Goal: Information Seeking & Learning: Learn about a topic

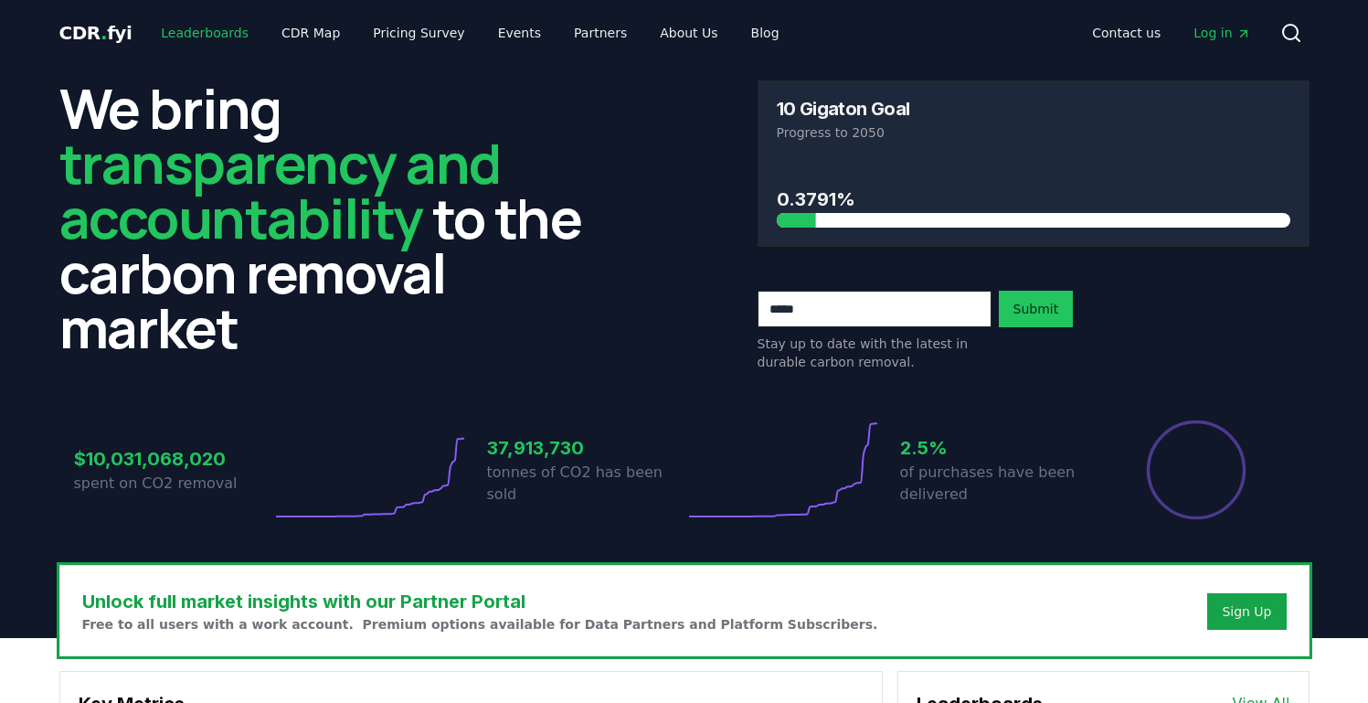
click at [170, 35] on link "Leaderboards" at bounding box center [204, 32] width 117 height 33
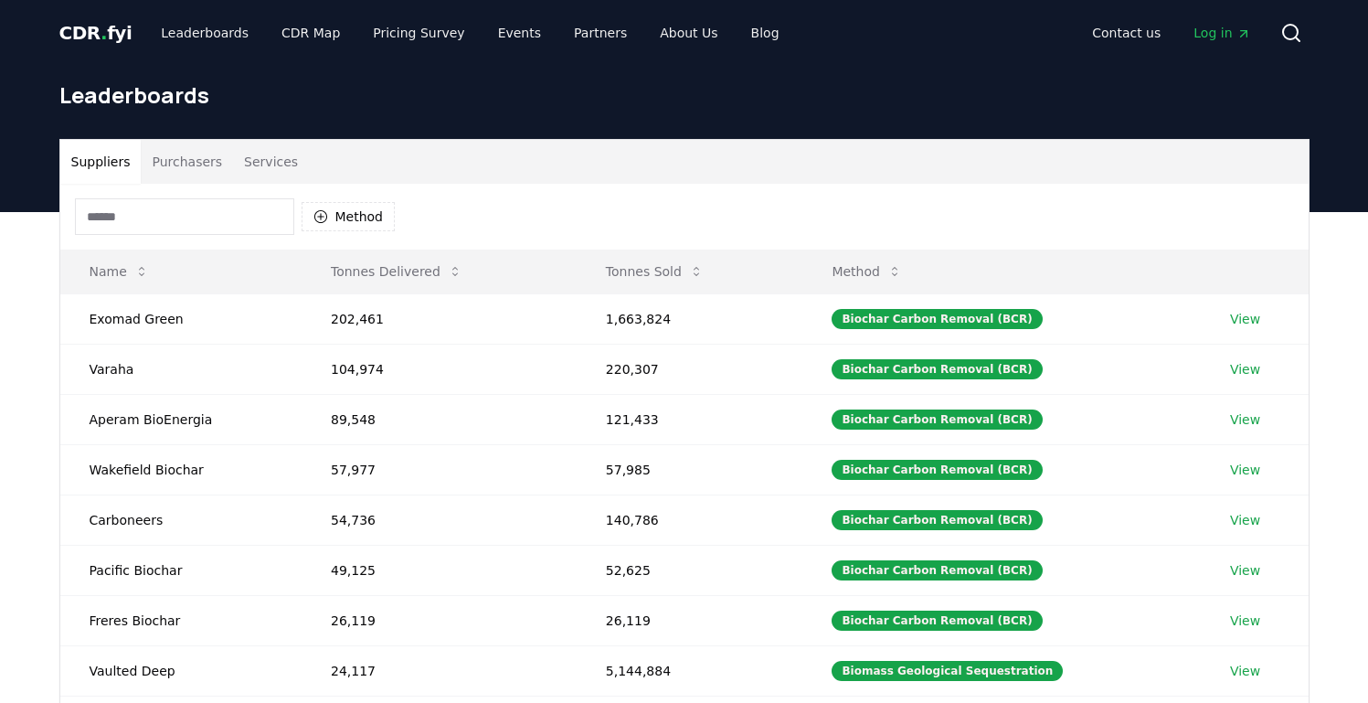
click at [195, 166] on button "Purchasers" at bounding box center [187, 162] width 92 height 44
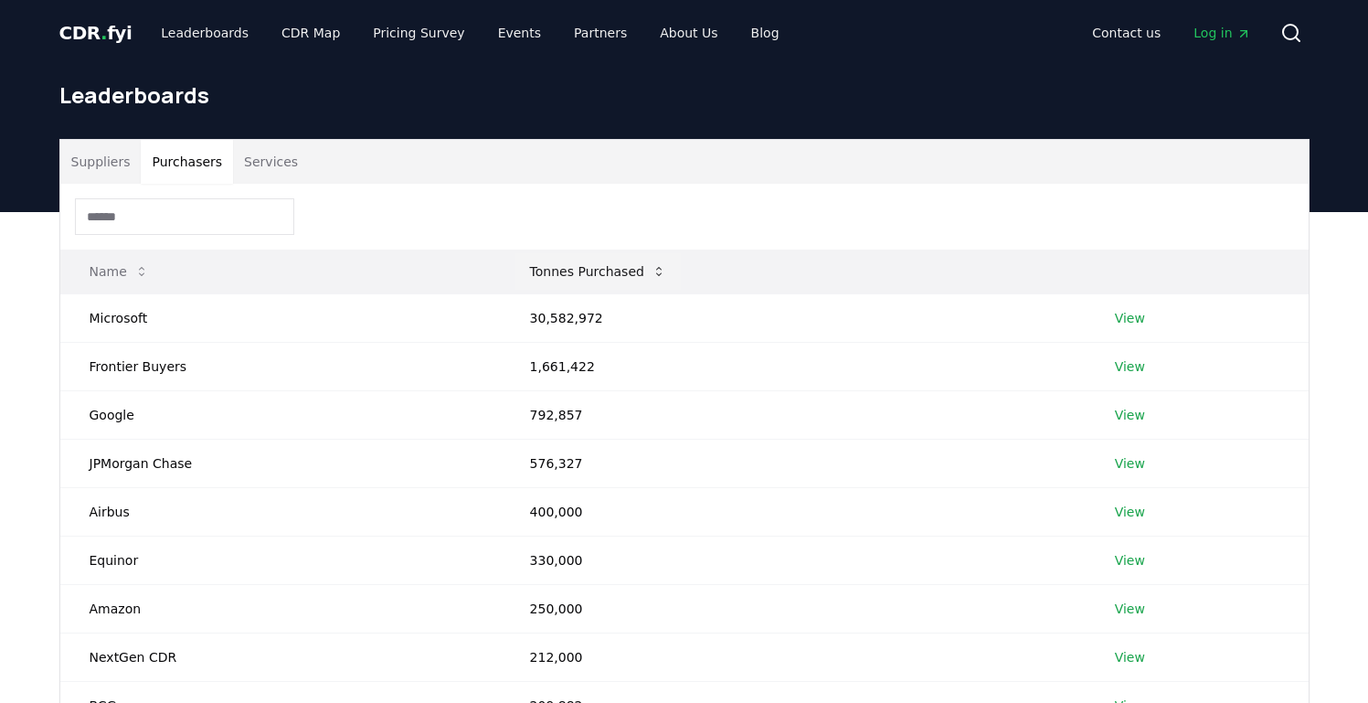
click at [663, 275] on icon at bounding box center [659, 271] width 15 height 15
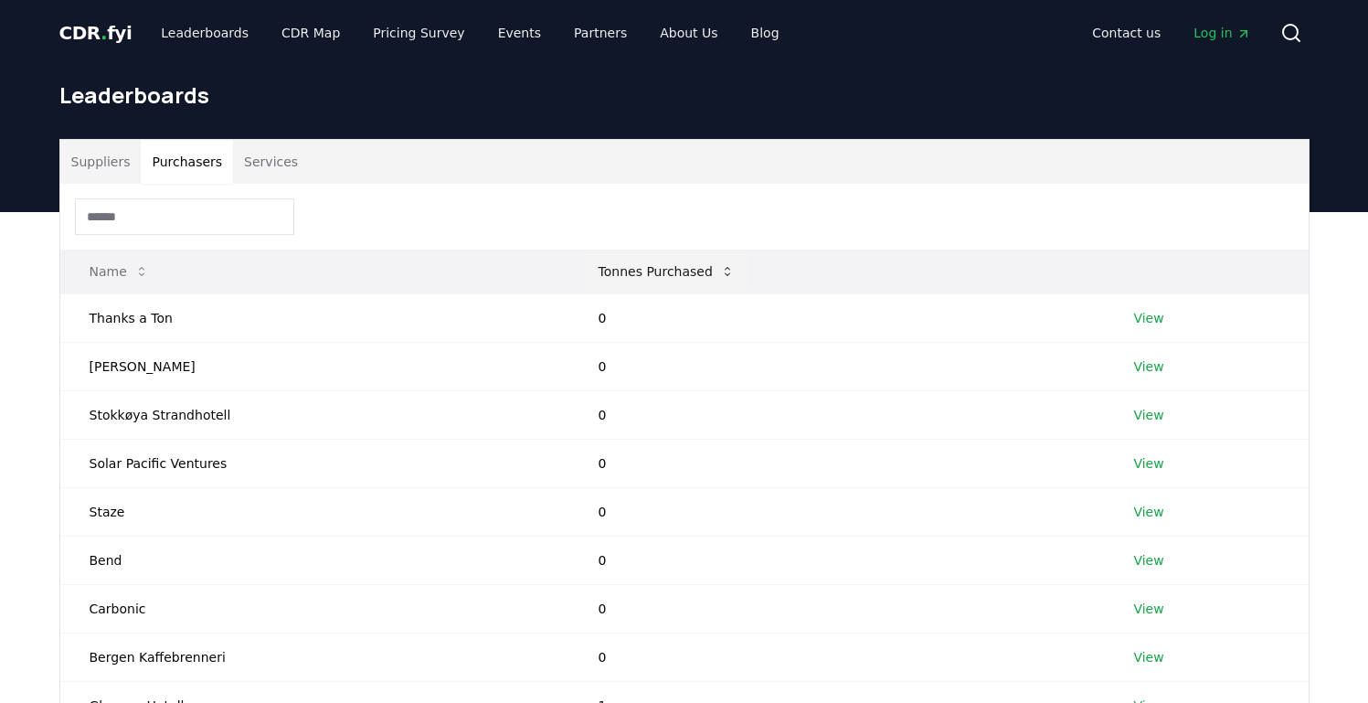
click at [651, 276] on button "Tonnes Purchased" at bounding box center [666, 271] width 165 height 37
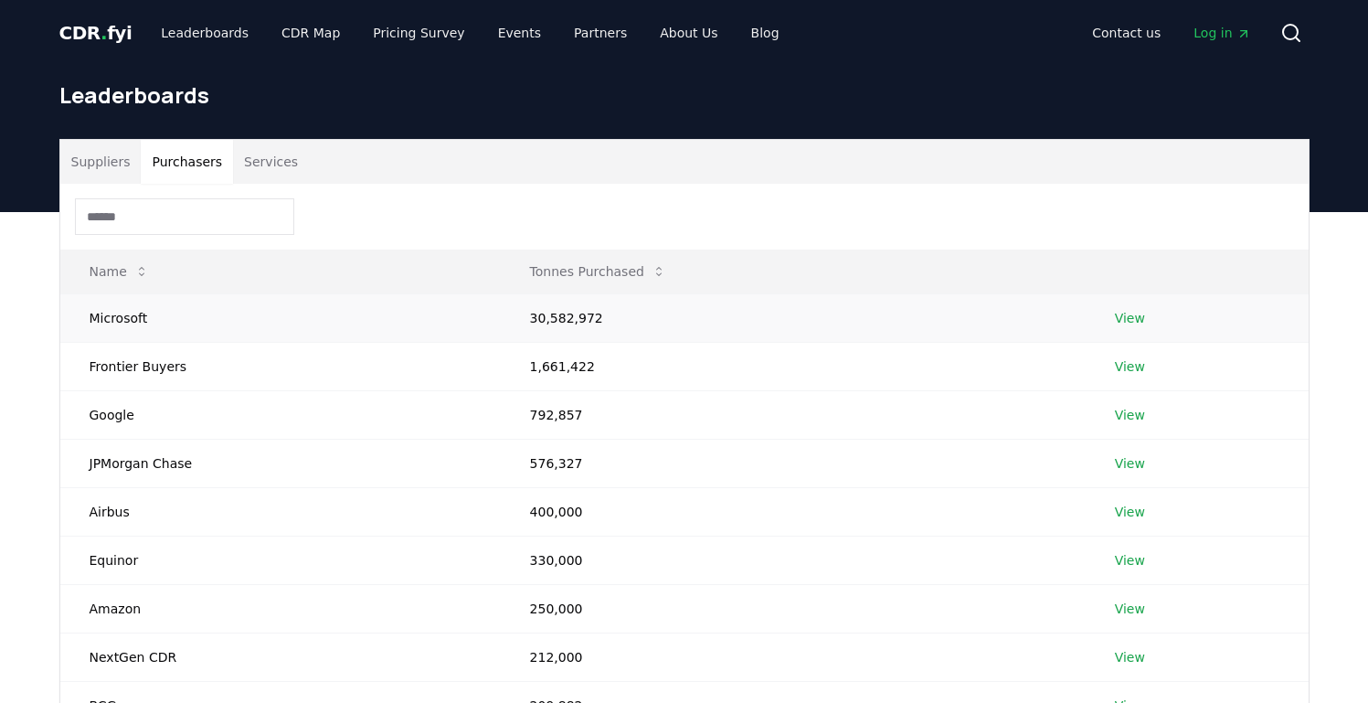
click at [1132, 313] on link "View" at bounding box center [1130, 318] width 30 height 18
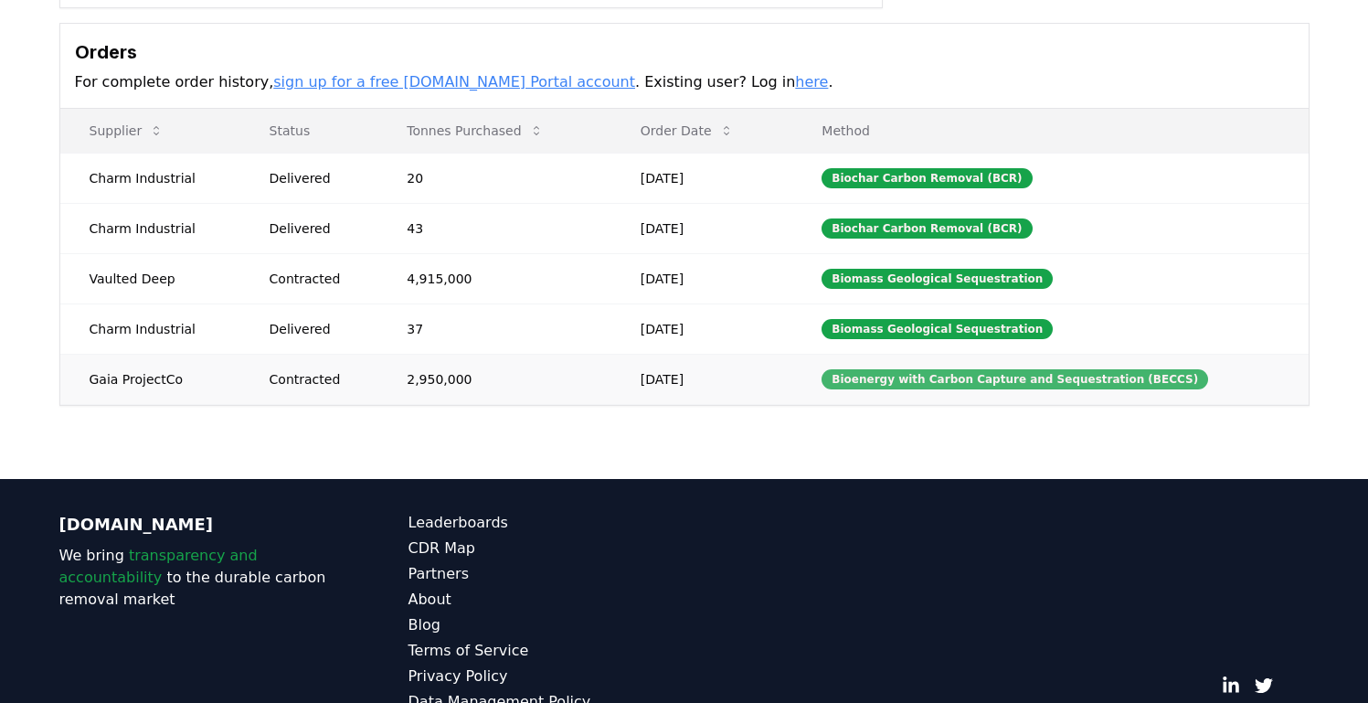
scroll to position [225, 0]
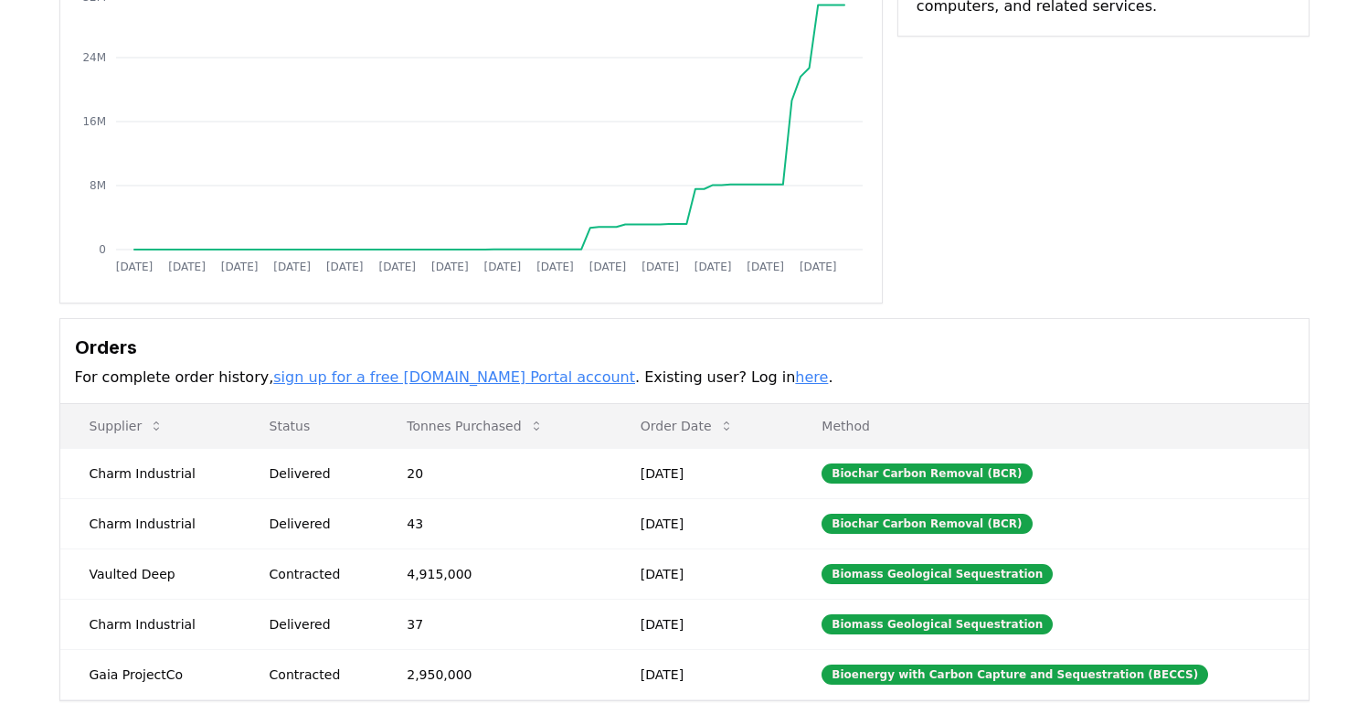
click at [795, 376] on link "here" at bounding box center [811, 376] width 33 height 17
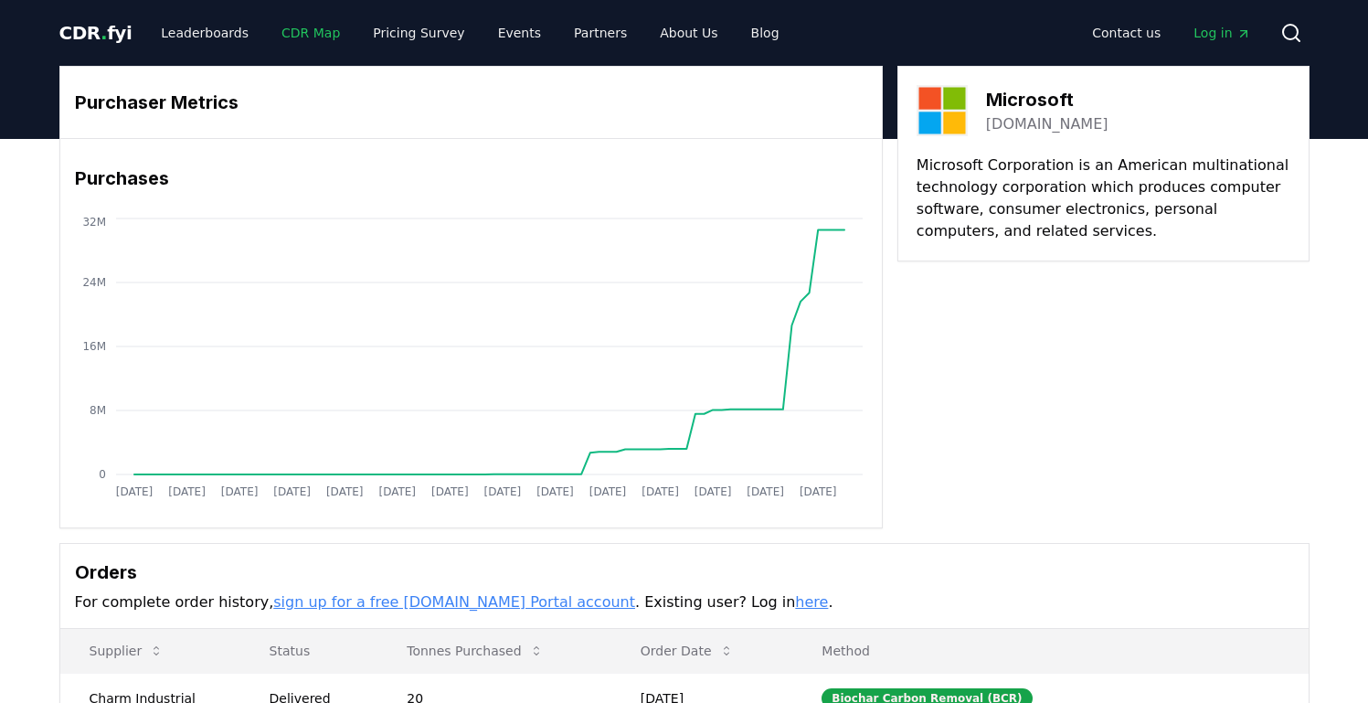
drag, startPoint x: 291, startPoint y: 34, endPoint x: 317, endPoint y: 34, distance: 26.5
click at [292, 34] on link "CDR Map" at bounding box center [311, 32] width 88 height 33
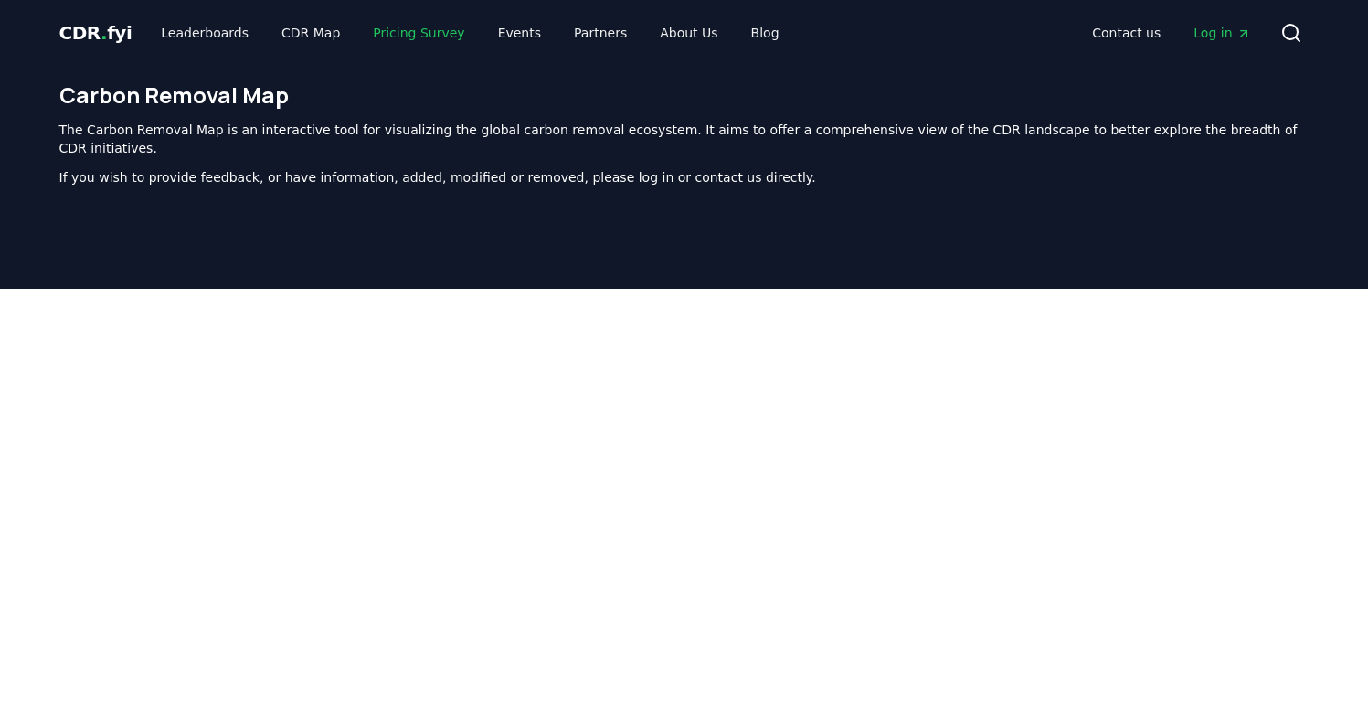
click at [381, 38] on link "Pricing Survey" at bounding box center [418, 32] width 121 height 33
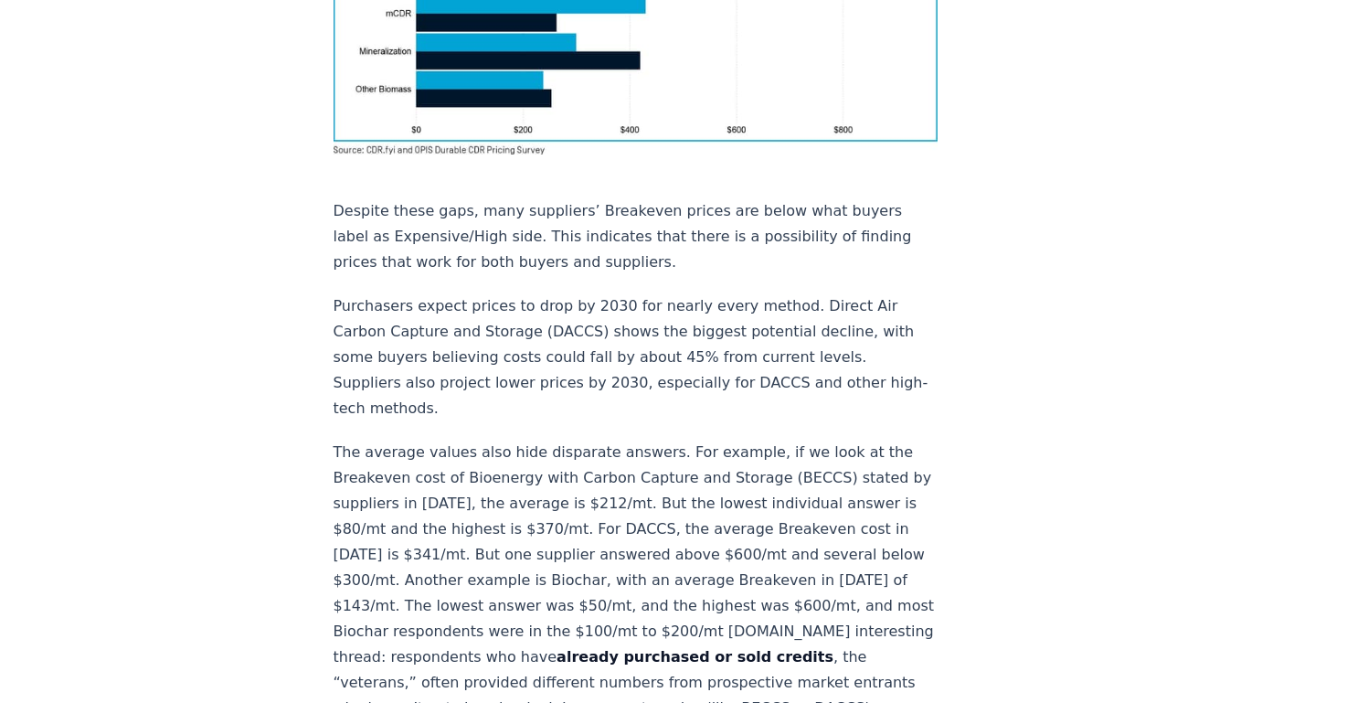
scroll to position [1778, 0]
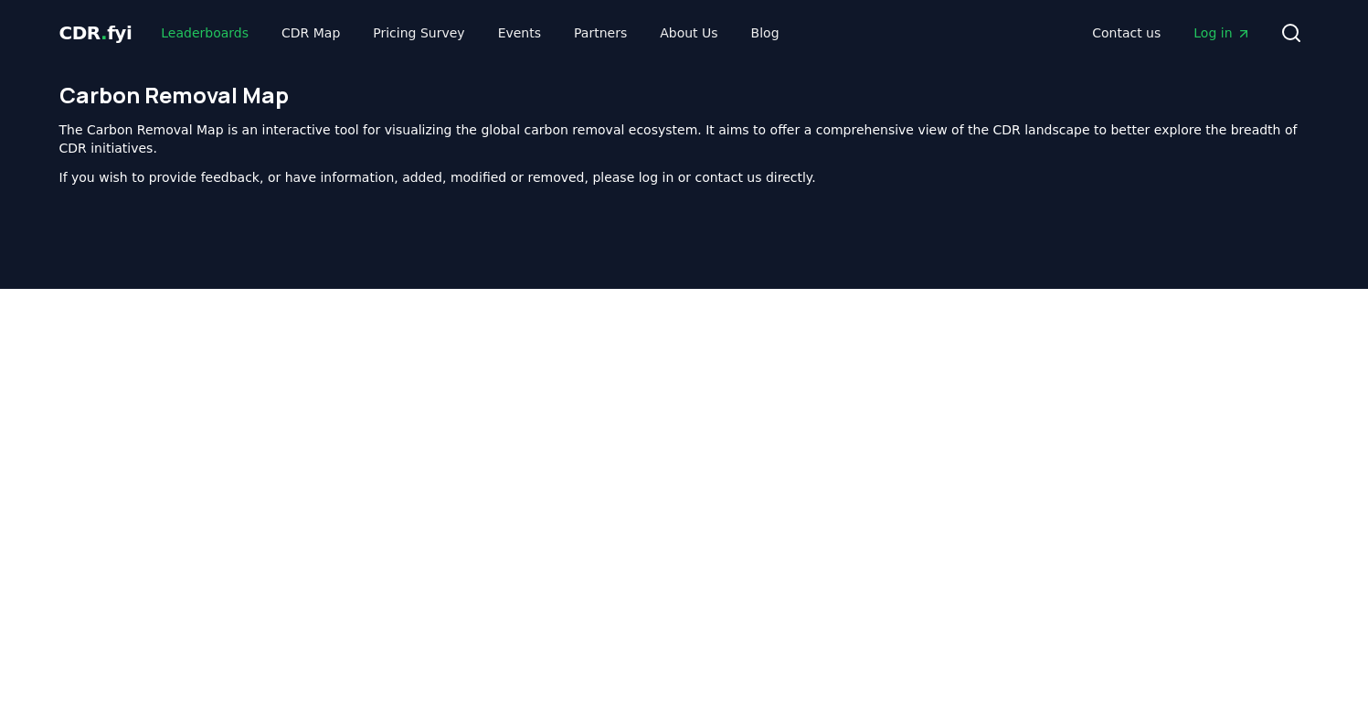
click at [207, 34] on link "Leaderboards" at bounding box center [204, 32] width 117 height 33
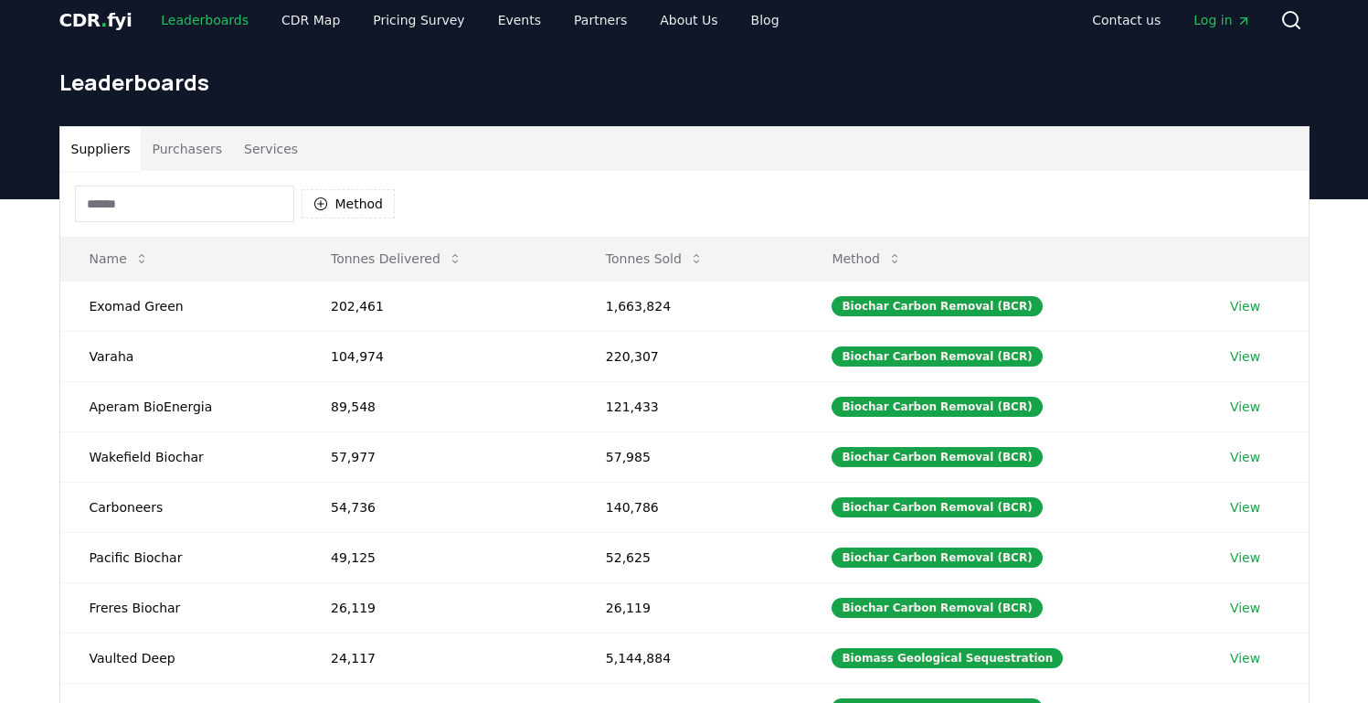
scroll to position [23, 0]
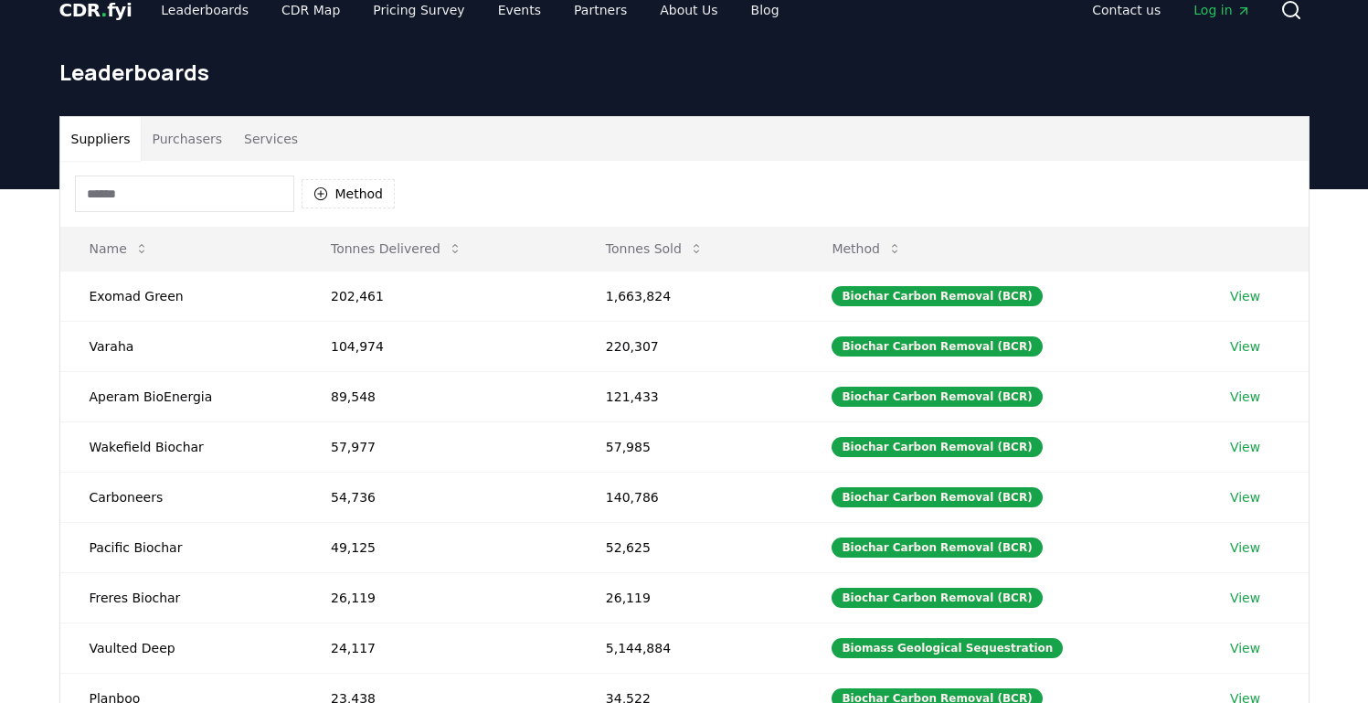
click at [211, 149] on button "Purchasers" at bounding box center [187, 139] width 92 height 44
click at [109, 133] on button "Suppliers" at bounding box center [100, 139] width 81 height 44
click at [372, 189] on button "Method" at bounding box center [349, 193] width 94 height 29
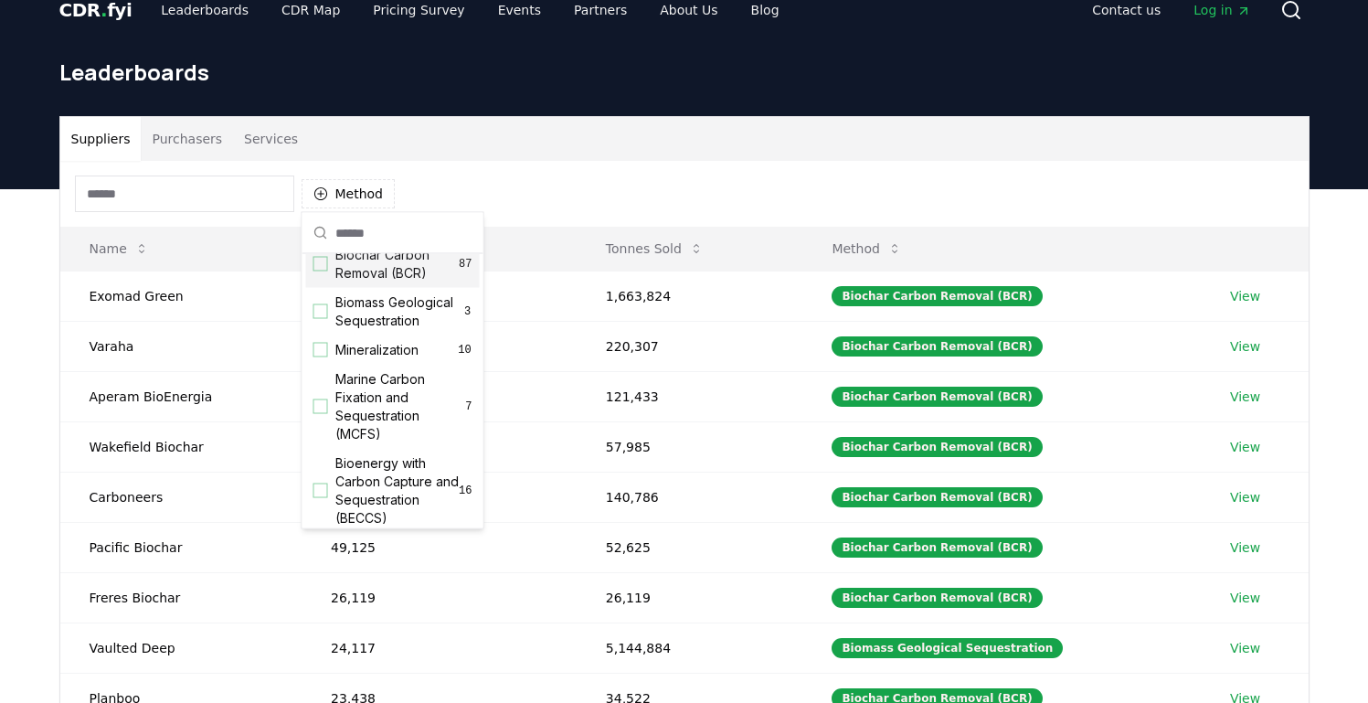
scroll to position [16, 0]
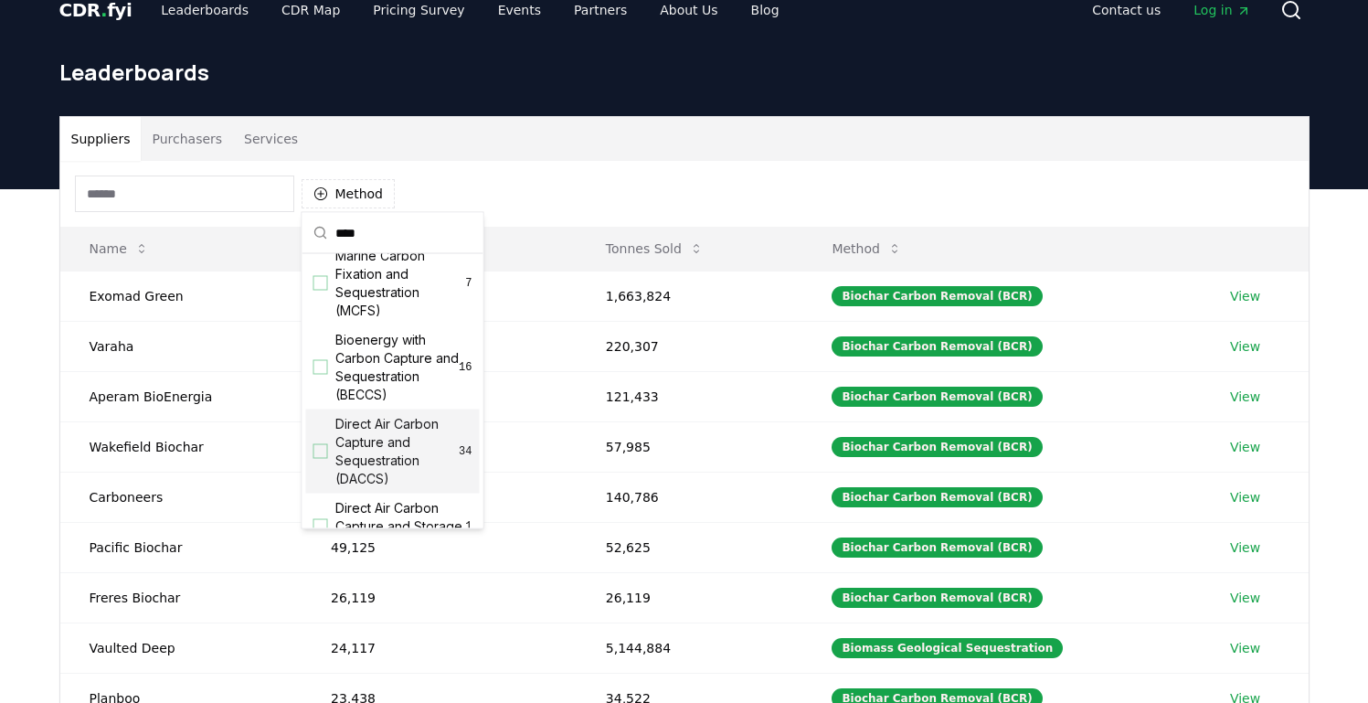
type input "****"
click at [373, 461] on span "Direct Air Carbon Capture and Sequestration (DACCS)" at bounding box center [397, 451] width 124 height 73
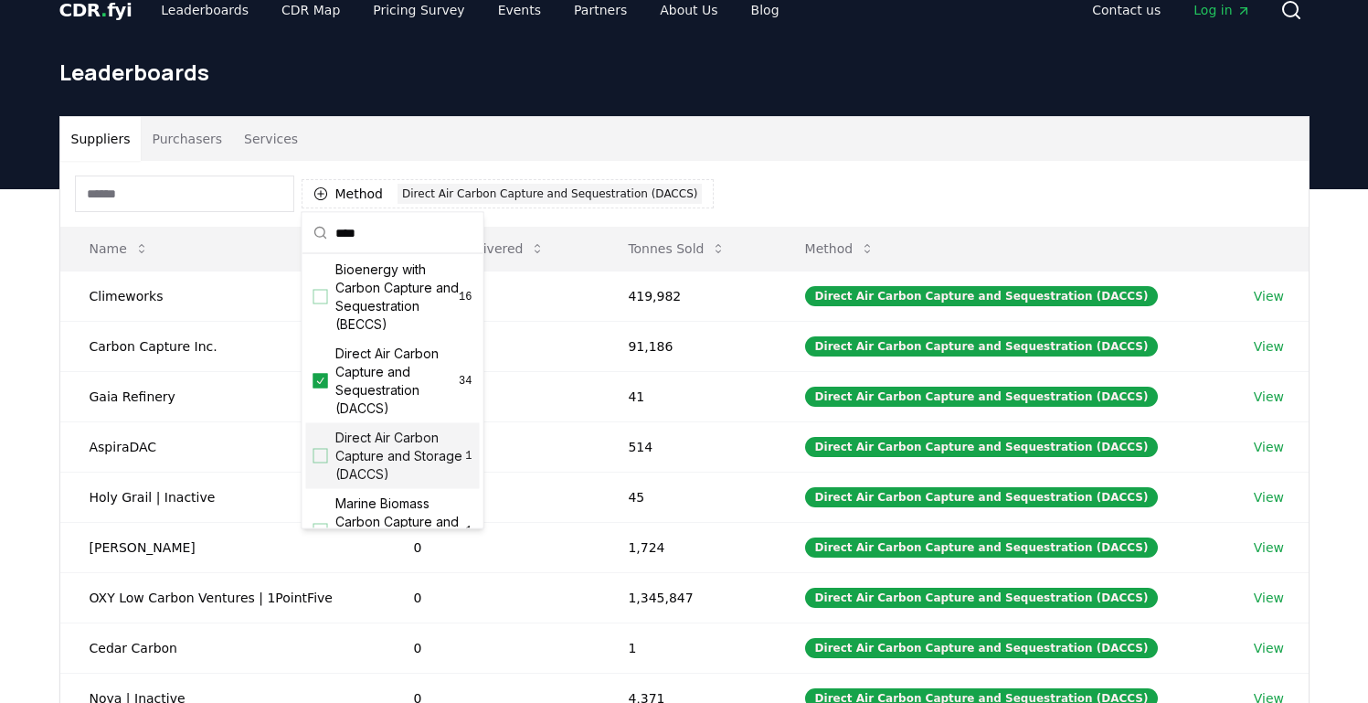
scroll to position [90, 0]
click at [402, 471] on span "Direct Air Carbon Capture and Storage (DACCS)" at bounding box center [400, 453] width 131 height 55
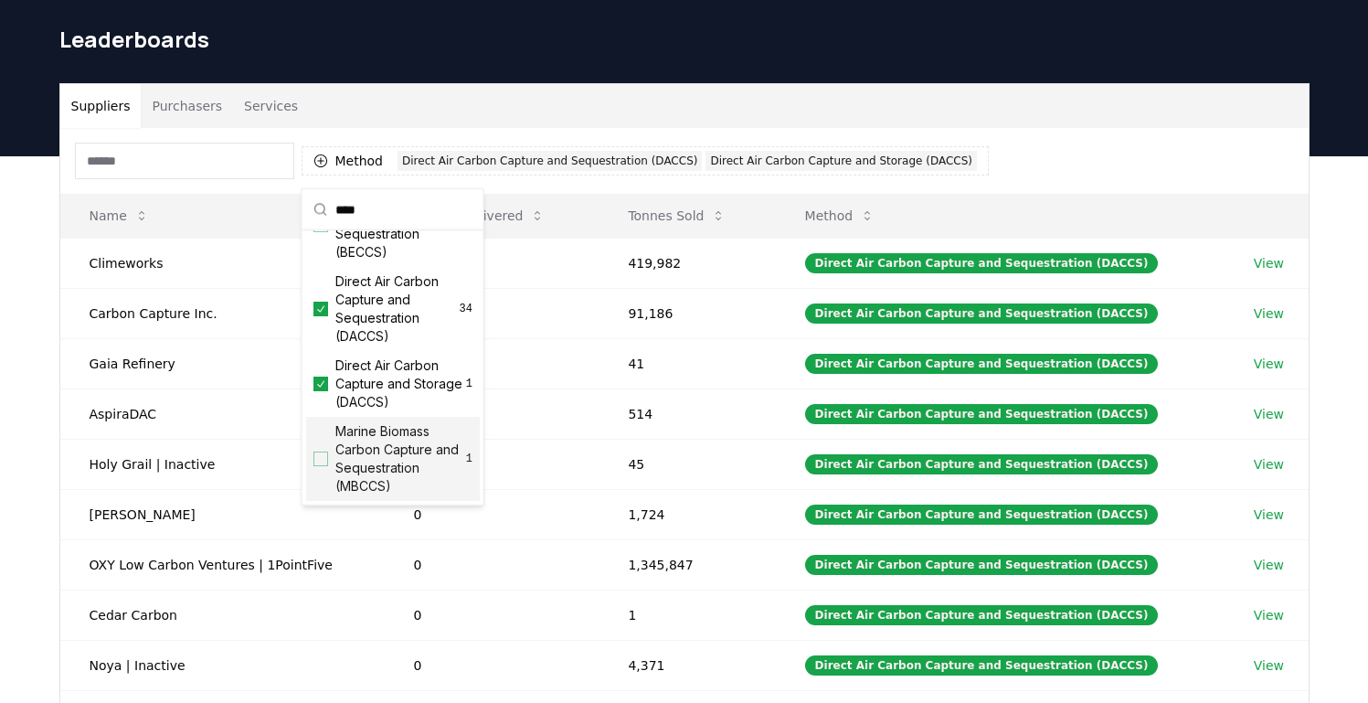
scroll to position [88, 0]
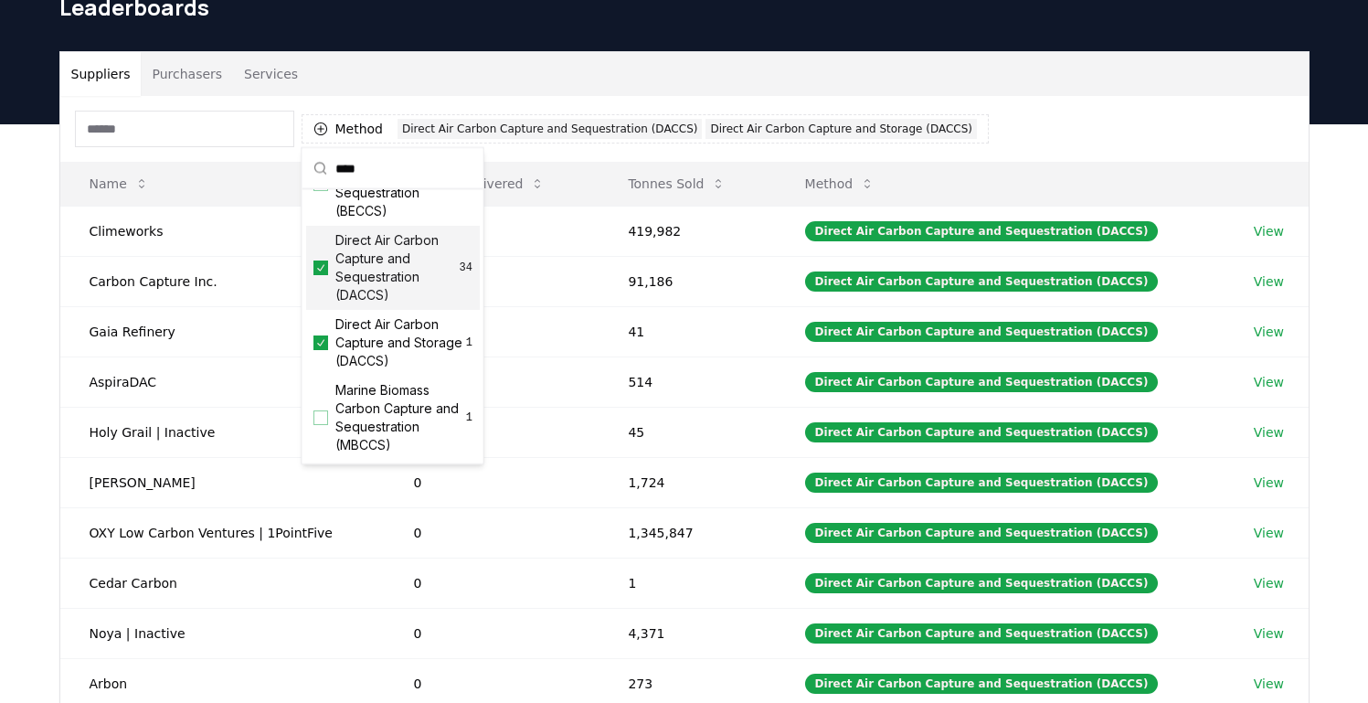
click at [580, 85] on div "Suppliers Purchasers Services" at bounding box center [684, 74] width 1248 height 44
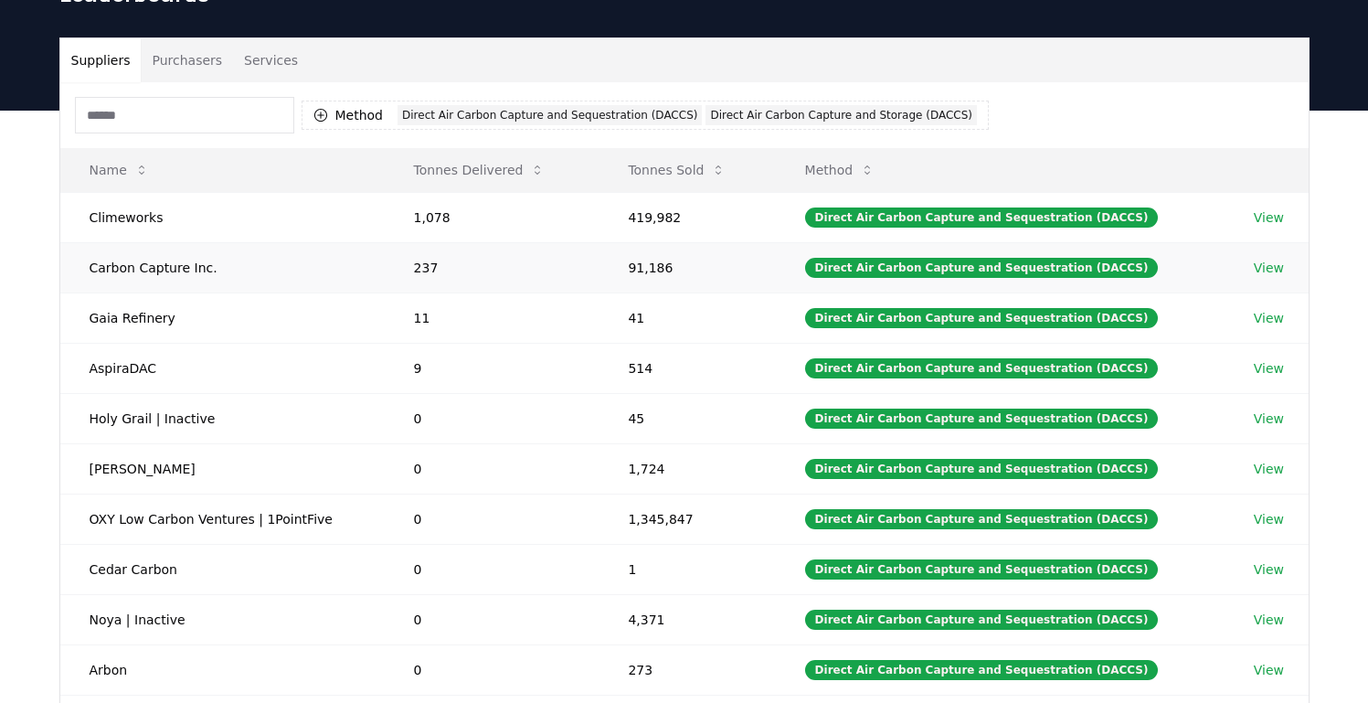
scroll to position [0, 0]
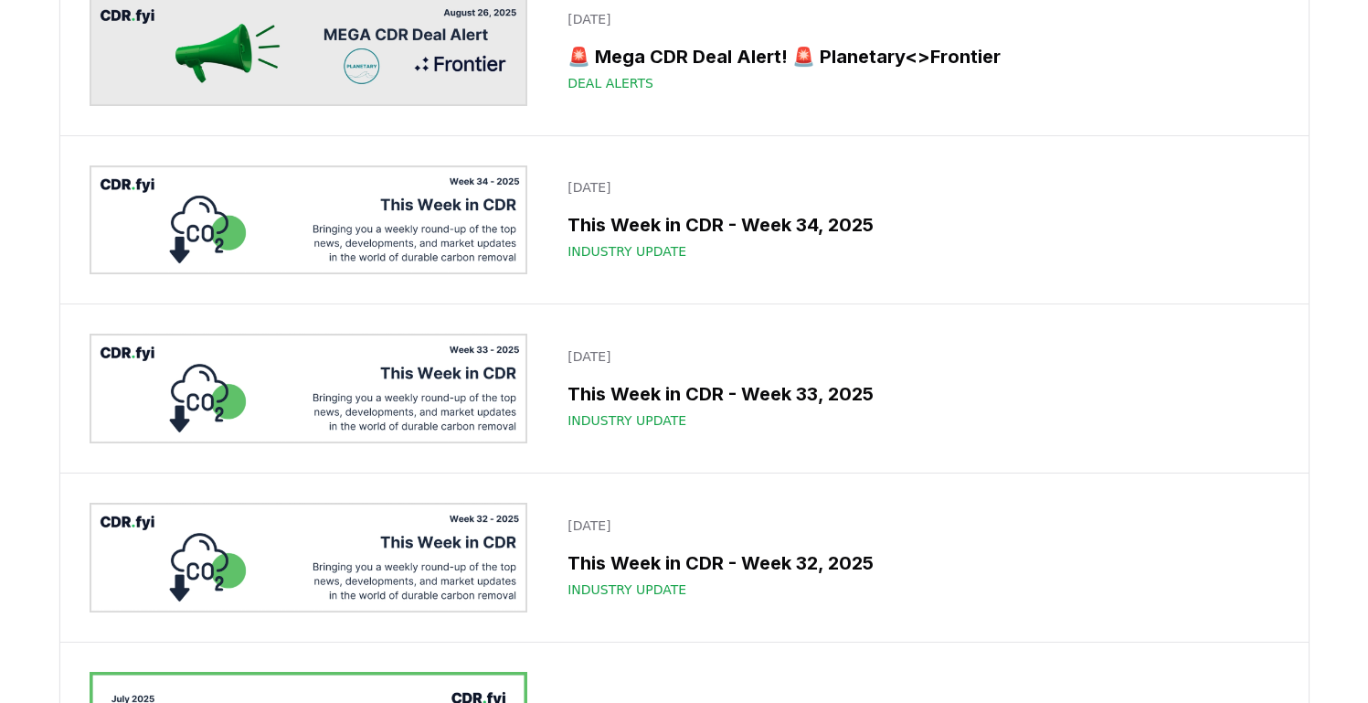
scroll to position [2990, 0]
